Goal: Answer question/provide support: Answer question/provide support

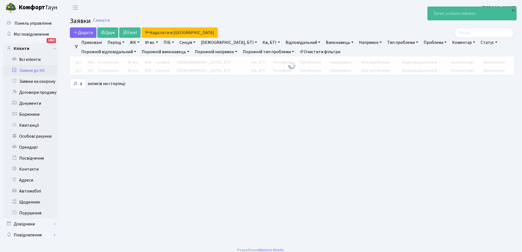
select select "25"
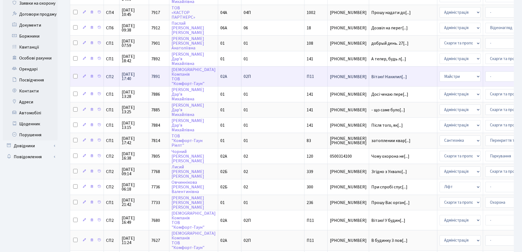
scroll to position [82, 0]
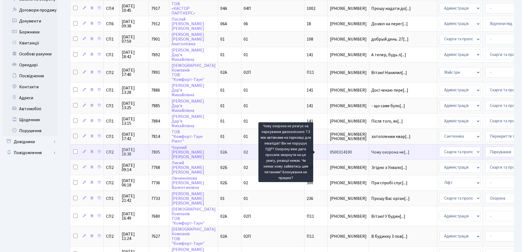
click at [371, 154] on span "Чому охорона не[...]" at bounding box center [390, 152] width 38 height 6
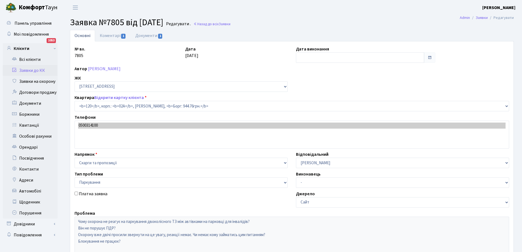
select select "20370"
select select "66"
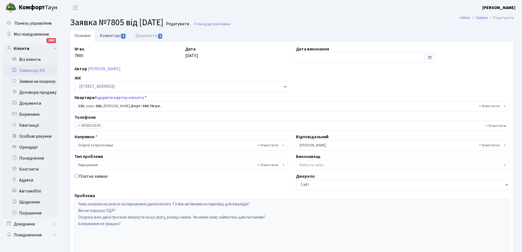
click at [113, 35] on link "Коментарі 1" at bounding box center [113, 35] width 36 height 11
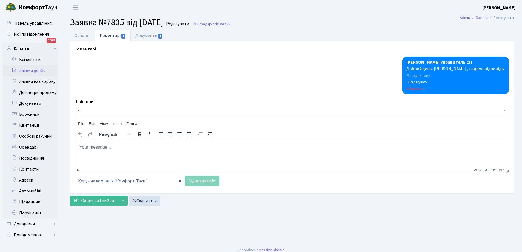
click at [97, 148] on body "Rich Text Area. Press ALT-0 for help." at bounding box center [291, 147] width 425 height 6
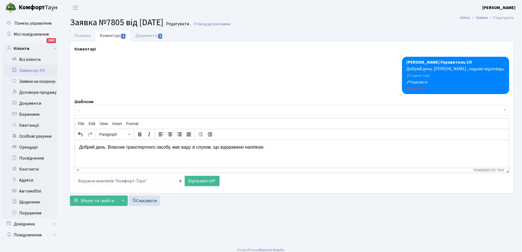
click at [227, 147] on p "Добрий день. Власник транспортного засобу, має ваду зі слухом, що відоражено на…" at bounding box center [291, 147] width 425 height 6
click at [271, 148] on p "Добрий день. Власник транспортного засобу, має ваду зі слухом, що відображено н…" at bounding box center [291, 147] width 425 height 6
click at [211, 147] on p "Добрий день. Власник транспортного засобу, має ваду зі слухом, що відображено в…" at bounding box center [291, 147] width 425 height 6
click at [76, 37] on link "Основні" at bounding box center [82, 35] width 25 height 11
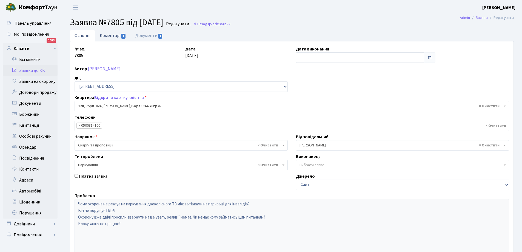
click at [106, 35] on link "Коментарі 1" at bounding box center [113, 35] width 36 height 11
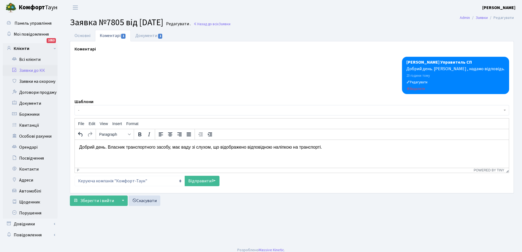
click at [109, 146] on p "Добрий день. Власник транспортного засобу, має ваду зі слухом, що відображено в…" at bounding box center [291, 147] width 425 height 6
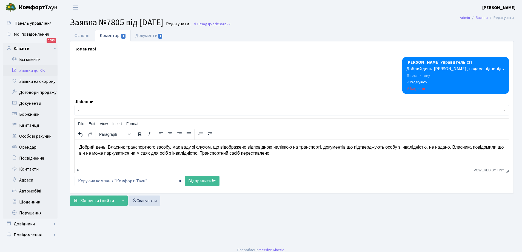
click at [270, 154] on p "Добрий день. Власник транспортного засобу, має ваду зі слухом, що відображено в…" at bounding box center [291, 150] width 425 height 12
click at [86, 35] on link "Основні" at bounding box center [82, 35] width 25 height 11
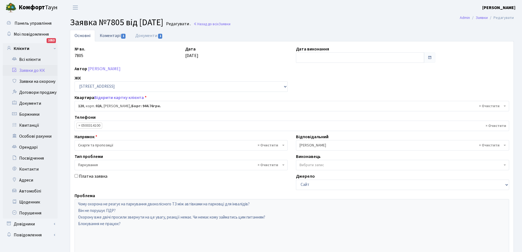
click at [112, 36] on link "Коментарі 1" at bounding box center [113, 35] width 36 height 11
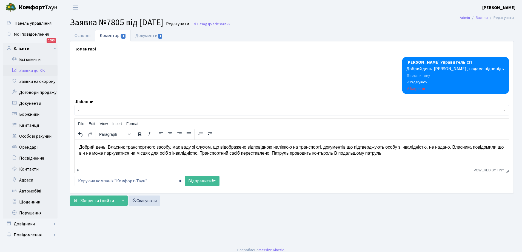
click at [333, 154] on p "Добрий день. Власник транспортного засобу, має ваду зі слухом, що відображено в…" at bounding box center [291, 150] width 425 height 12
click at [288, 154] on p "Добрий день. Власник транспортного засобу, має ваду зі слухом, що відображено в…" at bounding box center [291, 150] width 425 height 12
click at [321, 147] on p "Добрий день. Власник транспортного засобу, має ваду зі слухом, що відображено в…" at bounding box center [291, 150] width 425 height 12
drag, startPoint x: 126, startPoint y: 147, endPoint x: 167, endPoint y: 146, distance: 40.6
click at [167, 146] on p "Добрий день. Власник транспортного засобу, має ваду зі слухом, що відображено в…" at bounding box center [291, 150] width 425 height 12
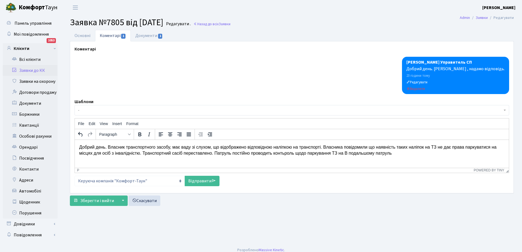
click at [173, 153] on p "Добрий день. Власник транспортного засобу, має ваду зі слухом, що відображено в…" at bounding box center [291, 150] width 425 height 12
click at [204, 183] on link "Відправити" at bounding box center [202, 181] width 35 height 10
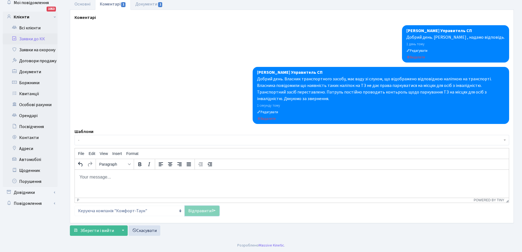
scroll to position [32, 0]
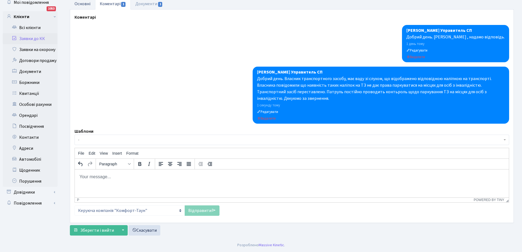
click at [83, 6] on link "Основні" at bounding box center [82, 3] width 25 height 11
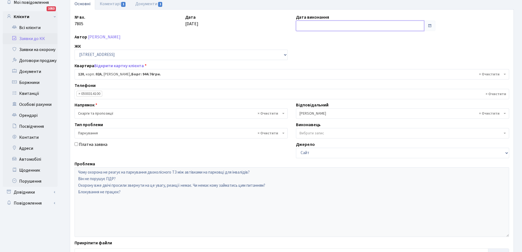
click at [310, 29] on input "text" at bounding box center [360, 26] width 128 height 10
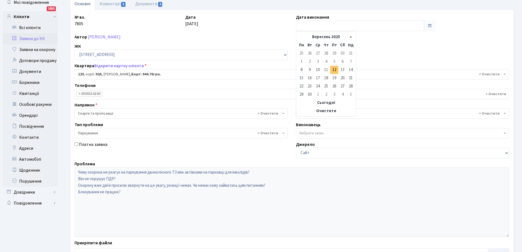
click at [335, 71] on td "12" at bounding box center [334, 70] width 8 height 8
type input "[DATE]"
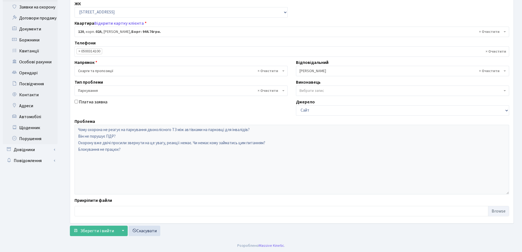
scroll to position [75, 0]
click at [97, 230] on span "Зберегти і вийти" at bounding box center [97, 230] width 34 height 6
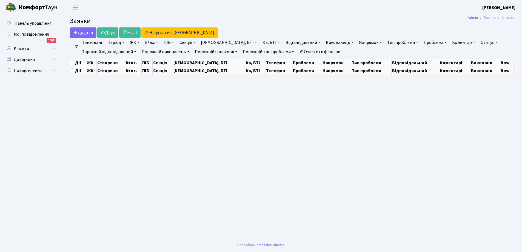
select select "25"
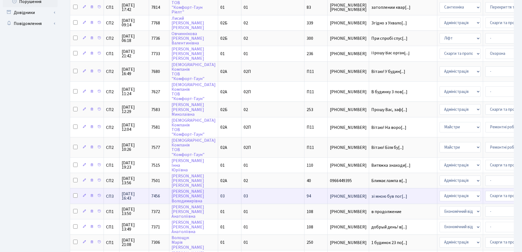
scroll to position [266, 0]
